Goal: Book appointment/travel/reservation

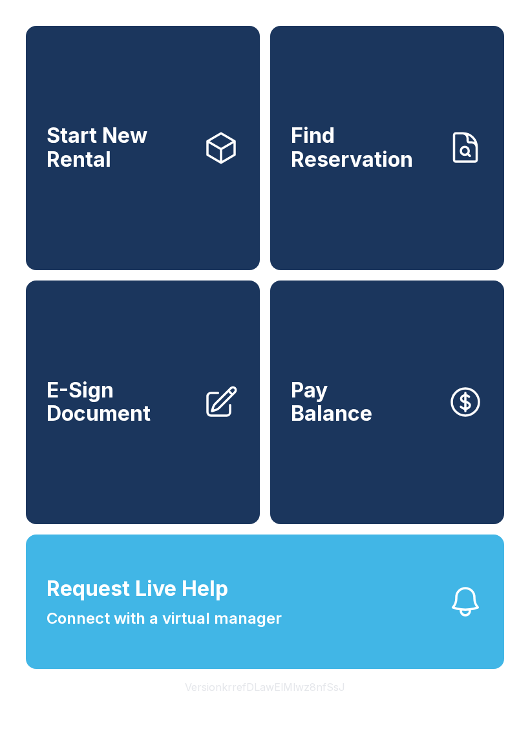
click at [105, 167] on span "Start New Rental" at bounding box center [120, 147] width 146 height 47
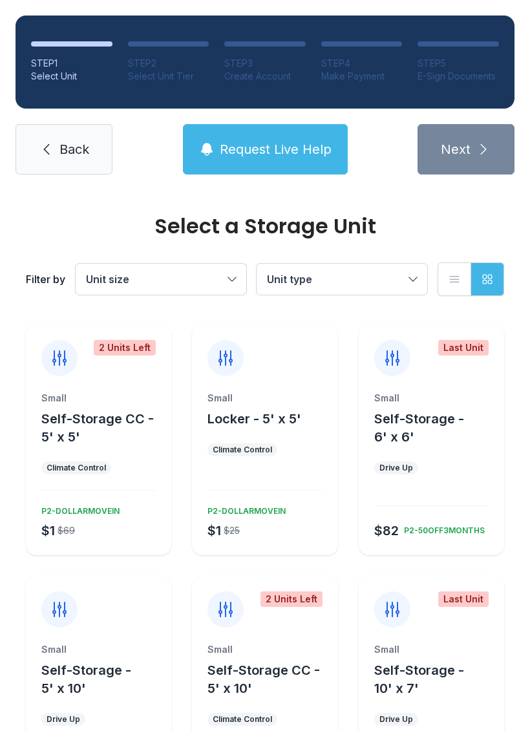
click at [78, 155] on span "Back" at bounding box center [75, 149] width 30 height 18
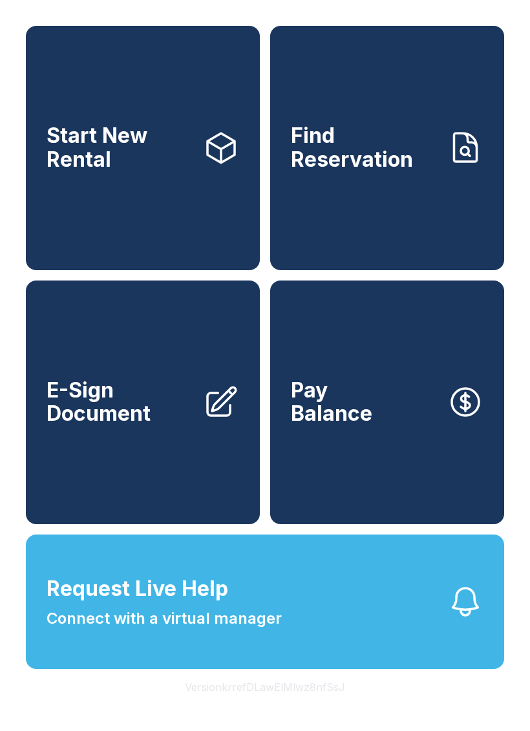
click at [274, 706] on button "Version krrefDLawElMlwz8nfSsJ" at bounding box center [265, 687] width 181 height 36
click at [279, 706] on button "Version krrefDLawElMlwz8nfSsJ" at bounding box center [265, 687] width 181 height 36
click at [278, 706] on button "Version krrefDLawElMlwz8nfSsJ" at bounding box center [265, 687] width 181 height 36
click at [288, 706] on button "Version krrefDLawElMlwz8nfSsJ" at bounding box center [265, 687] width 181 height 36
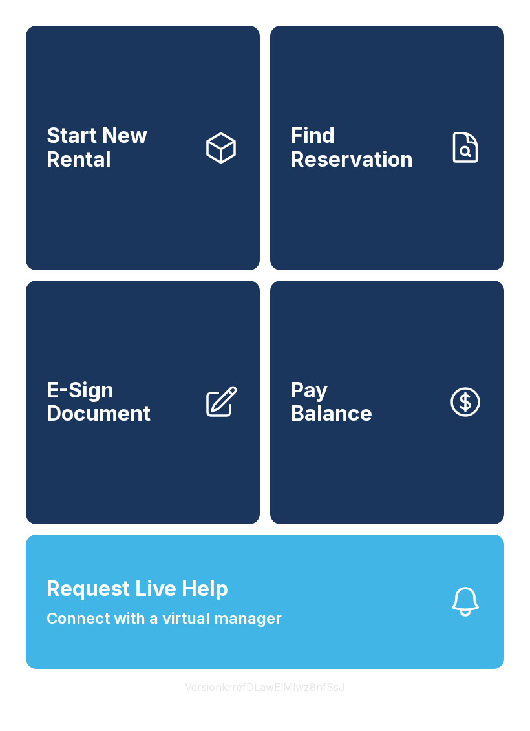
click at [288, 706] on button "Version krrefDLawElMlwz8nfSsJ" at bounding box center [265, 687] width 181 height 36
click at [292, 706] on button "Version krrefDLawElMlwz8nfSsJ" at bounding box center [265, 687] width 181 height 36
